Goal: Information Seeking & Learning: Learn about a topic

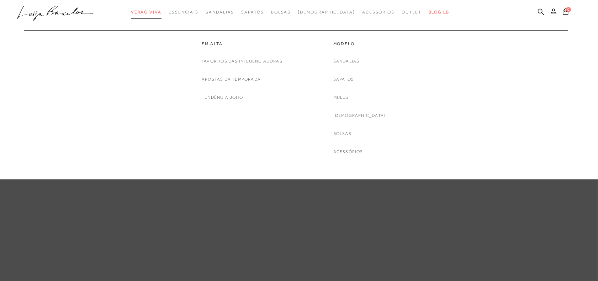
drag, startPoint x: 0, startPoint y: 0, endPoint x: 153, endPoint y: 13, distance: 153.8
click at [153, 13] on span "Verão Viva" at bounding box center [146, 12] width 31 height 5
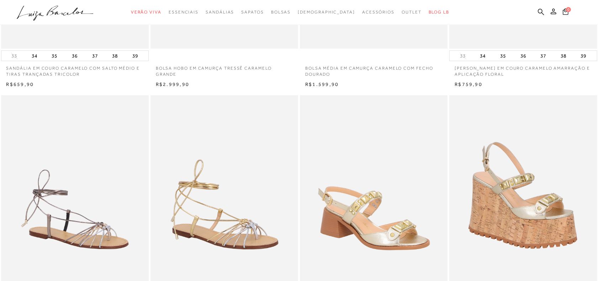
scroll to position [311, 0]
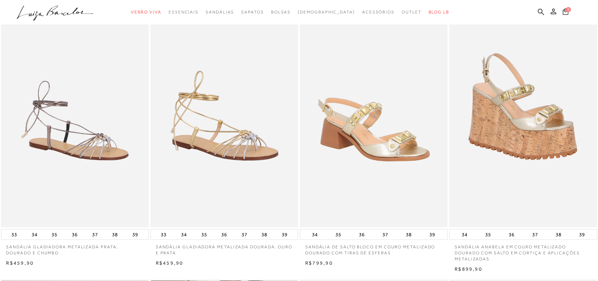
drag, startPoint x: 411, startPoint y: 169, endPoint x: 358, endPoint y: 119, distance: 72.4
click at [358, 119] on img at bounding box center [373, 116] width 147 height 221
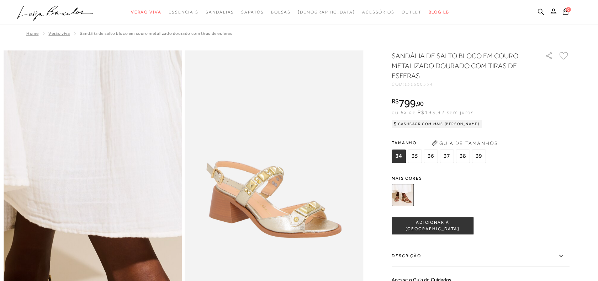
drag, startPoint x: 70, startPoint y: 181, endPoint x: 114, endPoint y: 111, distance: 82.8
click at [114, 111] on img at bounding box center [113, 190] width 357 height 535
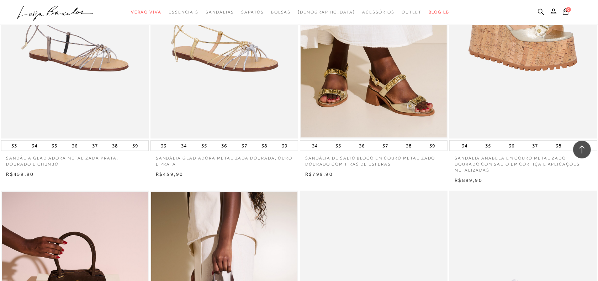
scroll to position [533, 0]
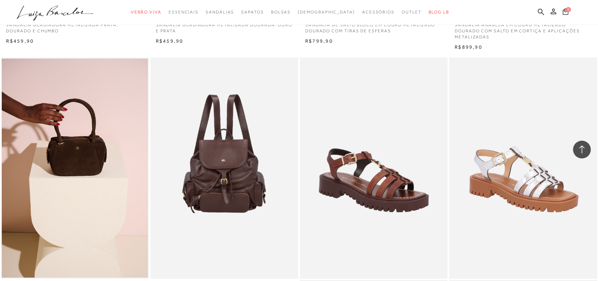
click at [205, 140] on img at bounding box center [224, 168] width 147 height 221
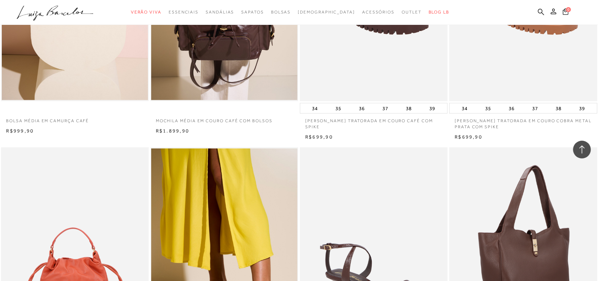
scroll to position [800, 0]
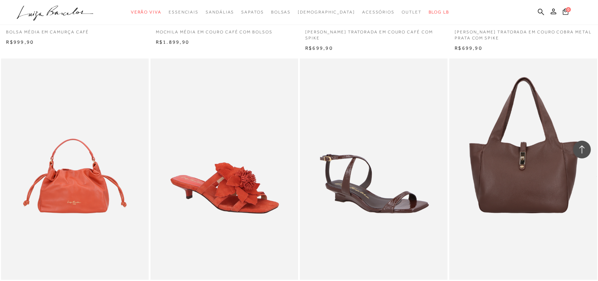
drag, startPoint x: 255, startPoint y: 173, endPoint x: 231, endPoint y: 169, distance: 23.8
click at [231, 169] on img at bounding box center [224, 169] width 147 height 221
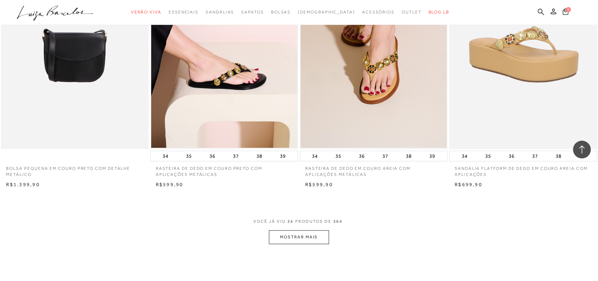
scroll to position [1511, 0]
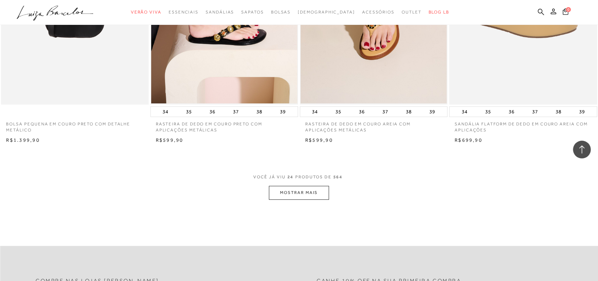
click at [288, 192] on button "MOSTRAR MAIS" at bounding box center [299, 193] width 60 height 14
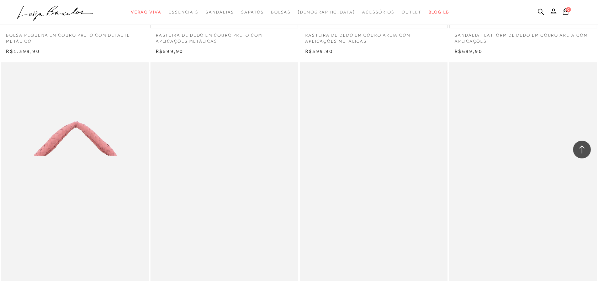
scroll to position [1644, 0]
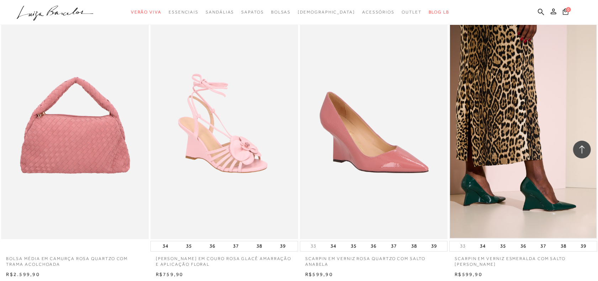
click at [397, 143] on img at bounding box center [373, 128] width 147 height 221
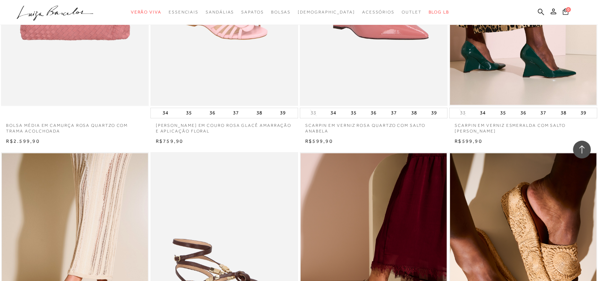
scroll to position [1644, 0]
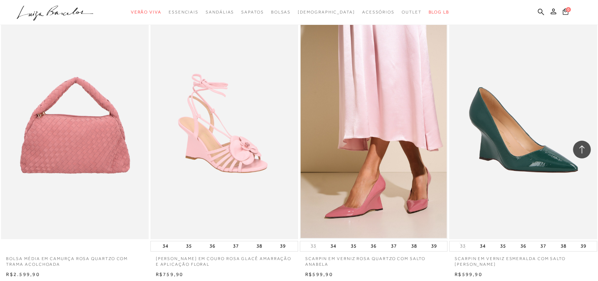
click at [543, 143] on img at bounding box center [523, 128] width 147 height 221
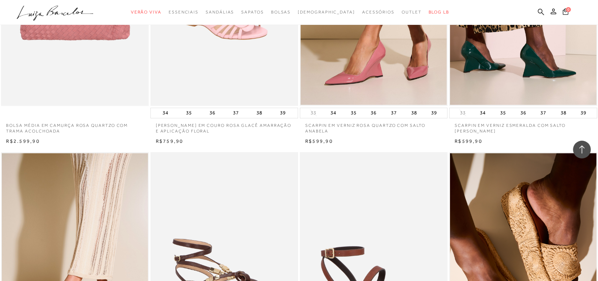
scroll to position [1911, 0]
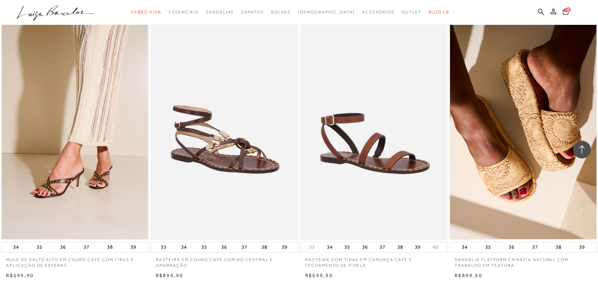
click at [396, 152] on img at bounding box center [373, 129] width 147 height 221
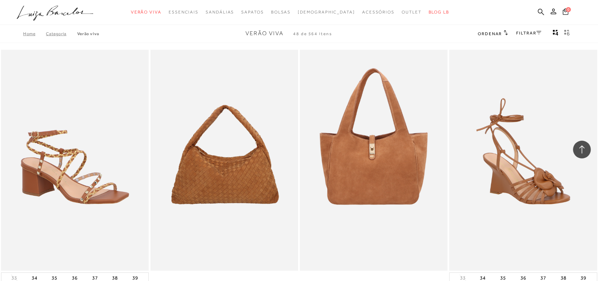
scroll to position [1911, 0]
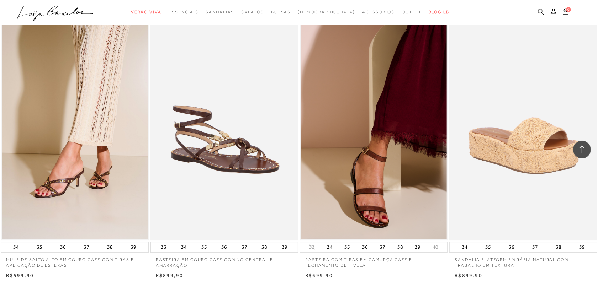
click at [567, 158] on img at bounding box center [523, 129] width 147 height 221
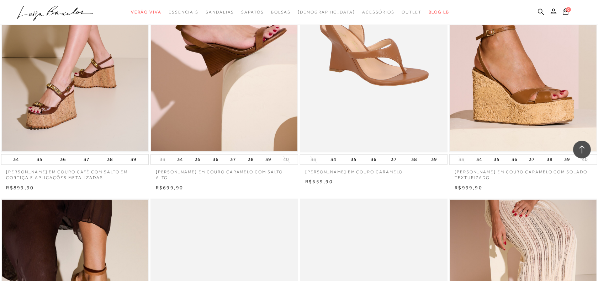
scroll to position [2133, 0]
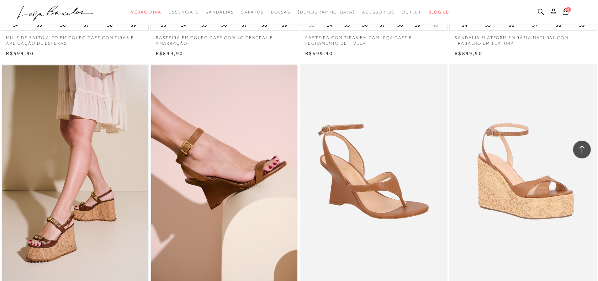
click at [543, 205] on img at bounding box center [523, 174] width 147 height 221
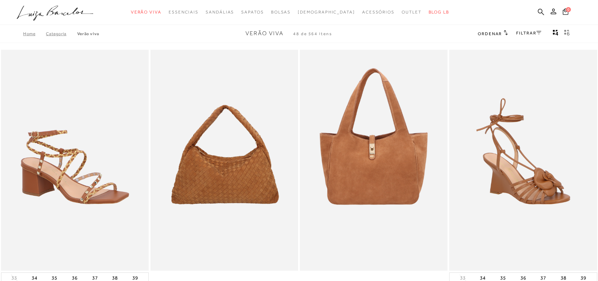
scroll to position [2133, 0]
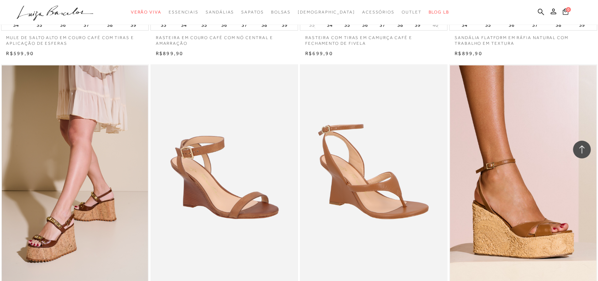
click at [196, 162] on img at bounding box center [224, 174] width 147 height 221
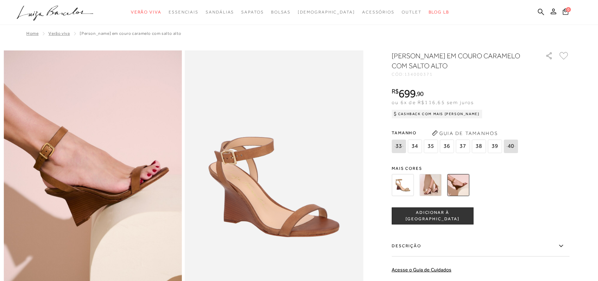
drag, startPoint x: 161, startPoint y: 188, endPoint x: 264, endPoint y: 279, distance: 137.5
click at [161, 188] on img at bounding box center [93, 183] width 178 height 267
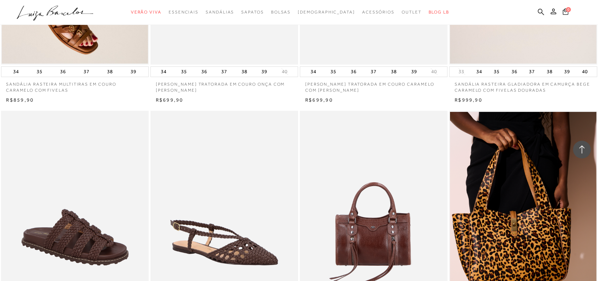
scroll to position [2755, 0]
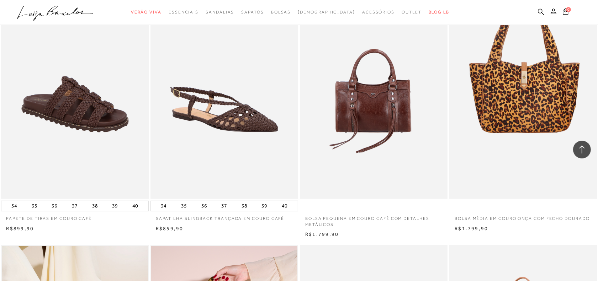
click at [510, 123] on img at bounding box center [523, 88] width 147 height 221
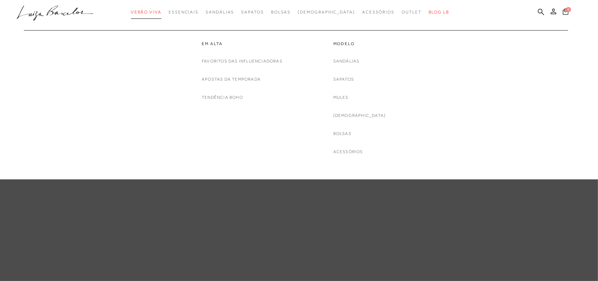
click at [159, 12] on span "Verão Viva" at bounding box center [146, 12] width 31 height 5
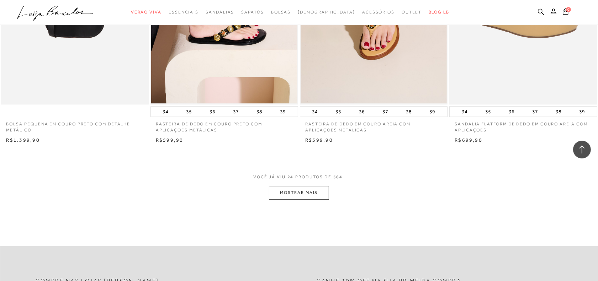
scroll to position [1555, 0]
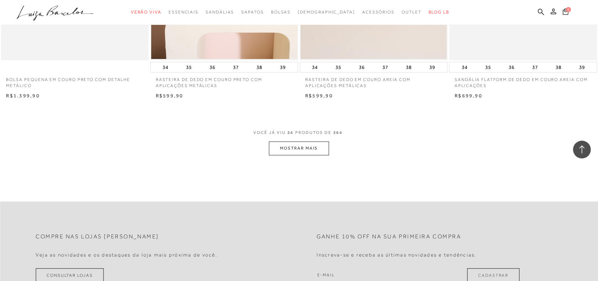
click at [306, 153] on button "MOSTRAR MAIS" at bounding box center [299, 148] width 60 height 14
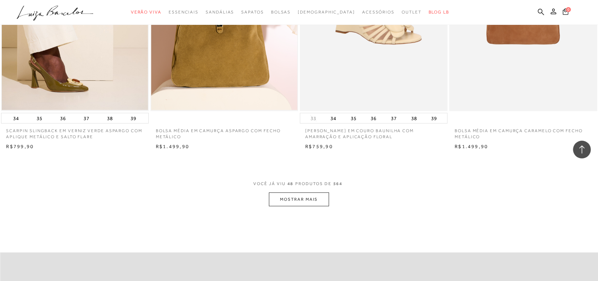
scroll to position [3155, 0]
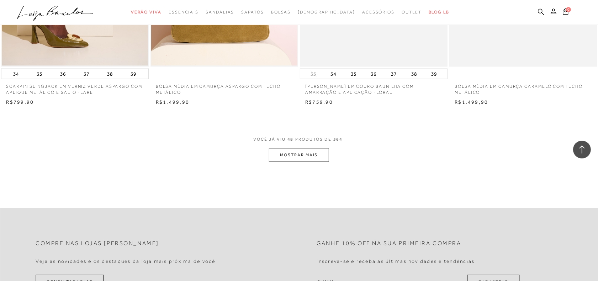
click at [304, 155] on button "MOSTRAR MAIS" at bounding box center [299, 155] width 60 height 14
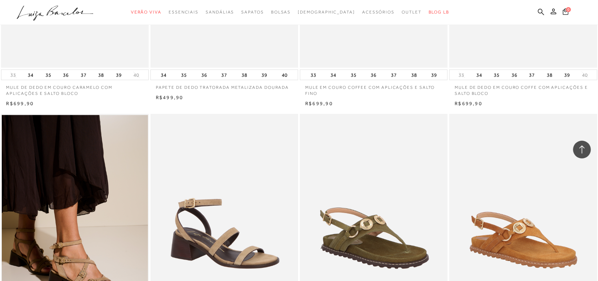
scroll to position [3510, 0]
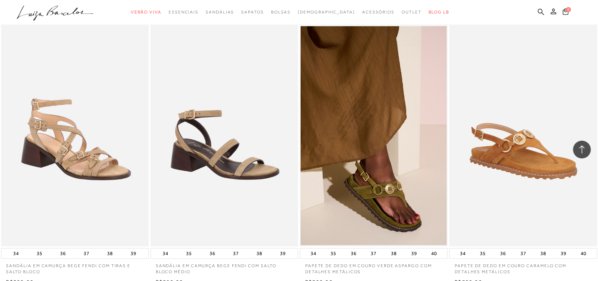
click at [102, 144] on img at bounding box center [75, 135] width 147 height 221
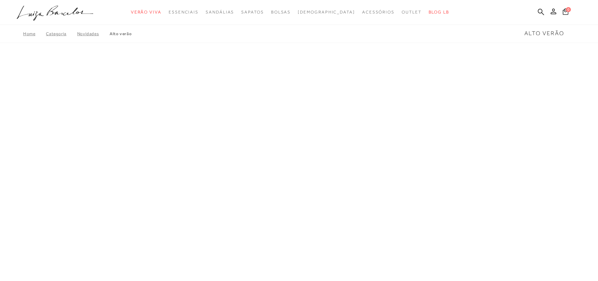
scroll to position [178, 0]
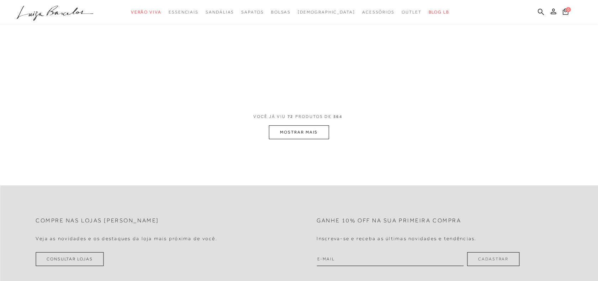
click at [314, 128] on button "MOSTRAR MAIS" at bounding box center [299, 132] width 60 height 14
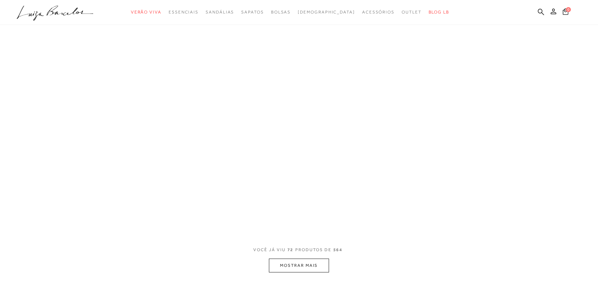
scroll to position [0, 0]
